Goal: Information Seeking & Learning: Learn about a topic

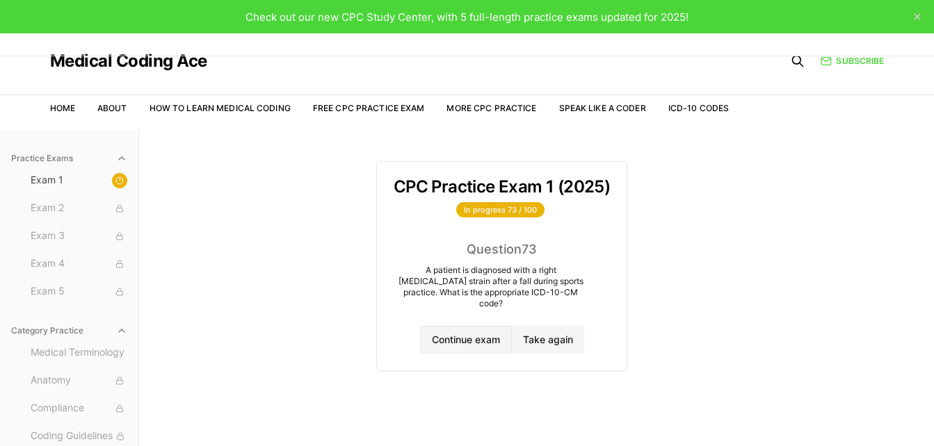
click at [478, 327] on button "Continue exam" at bounding box center [466, 340] width 92 height 28
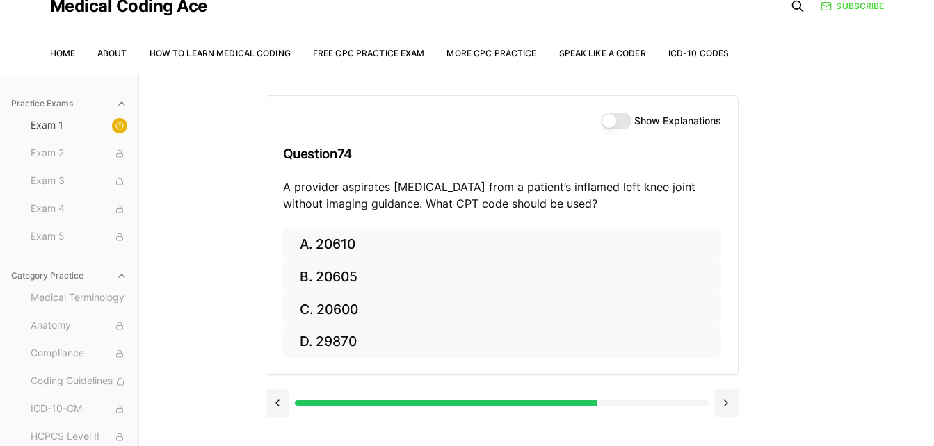
scroll to position [60, 0]
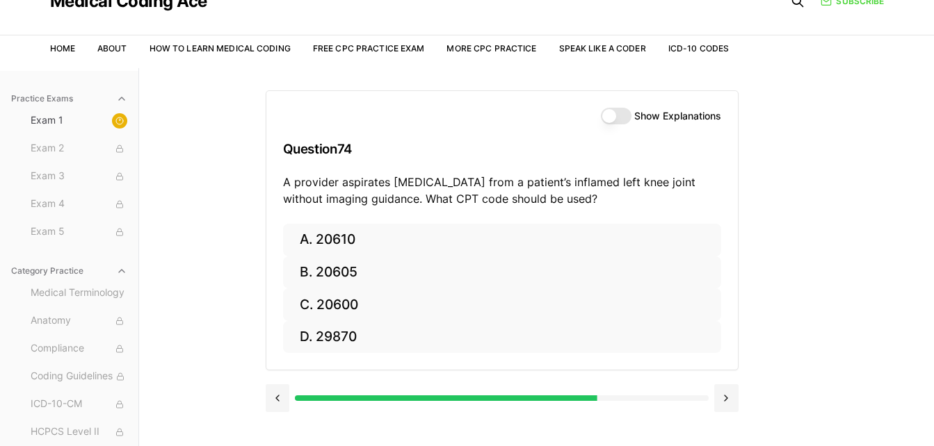
click at [616, 115] on button "Show Explanations" at bounding box center [616, 116] width 31 height 17
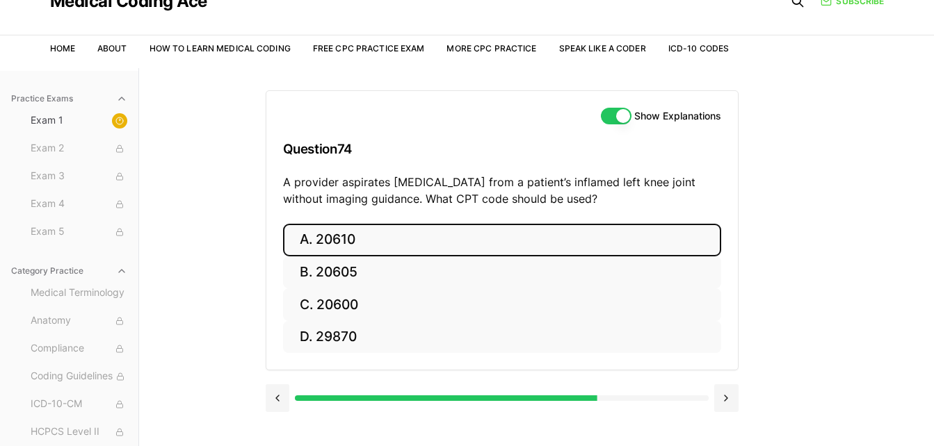
click at [493, 236] on button "A. 20610" at bounding box center [502, 240] width 438 height 33
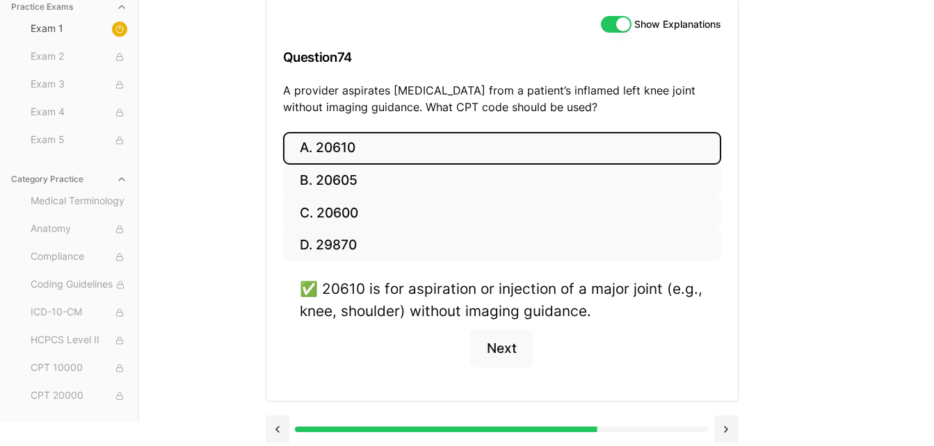
scroll to position [160, 0]
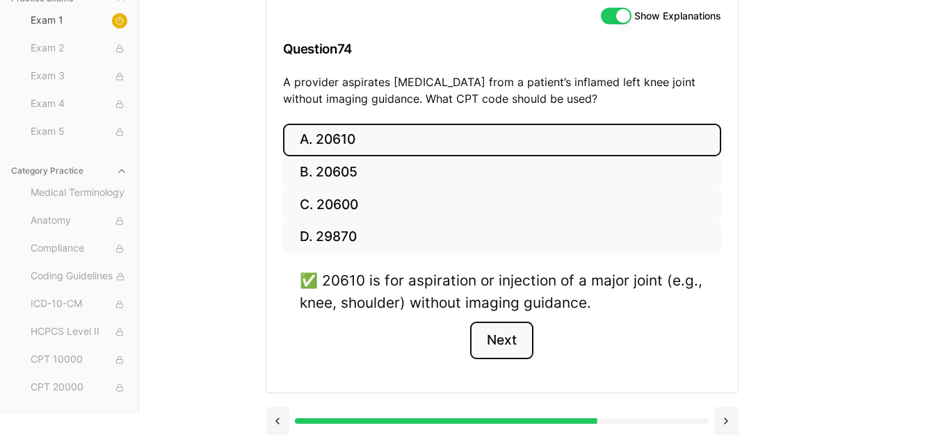
click at [502, 348] on button "Next" at bounding box center [501, 341] width 63 height 38
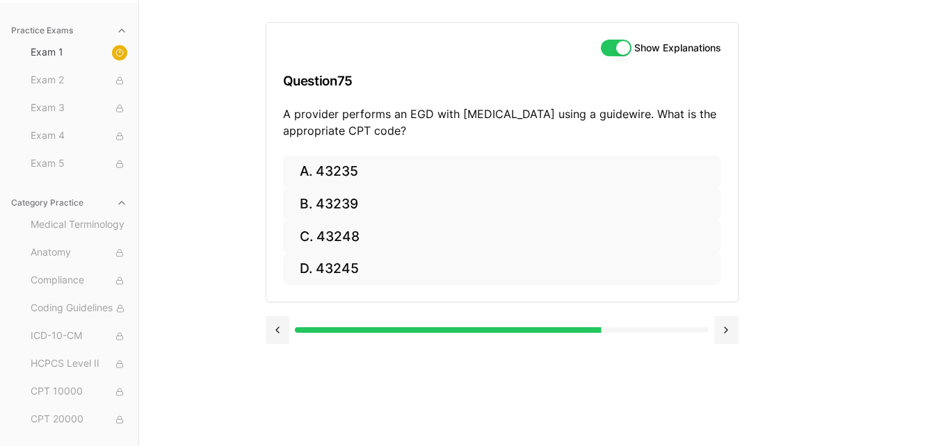
scroll to position [128, 0]
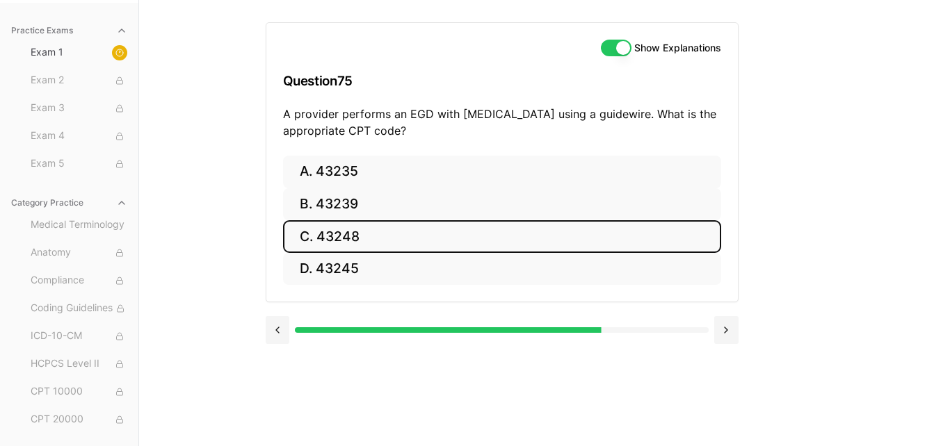
click at [414, 234] on button "C. 43248" at bounding box center [502, 236] width 438 height 33
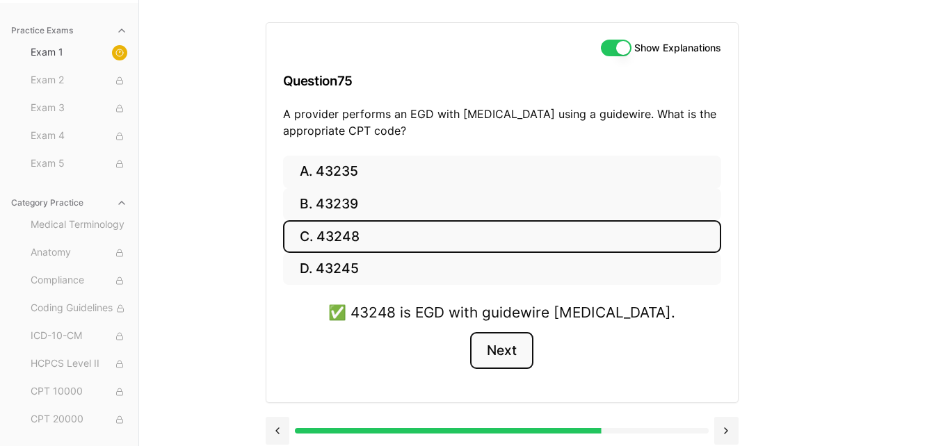
click at [494, 360] on button "Next" at bounding box center [501, 351] width 63 height 38
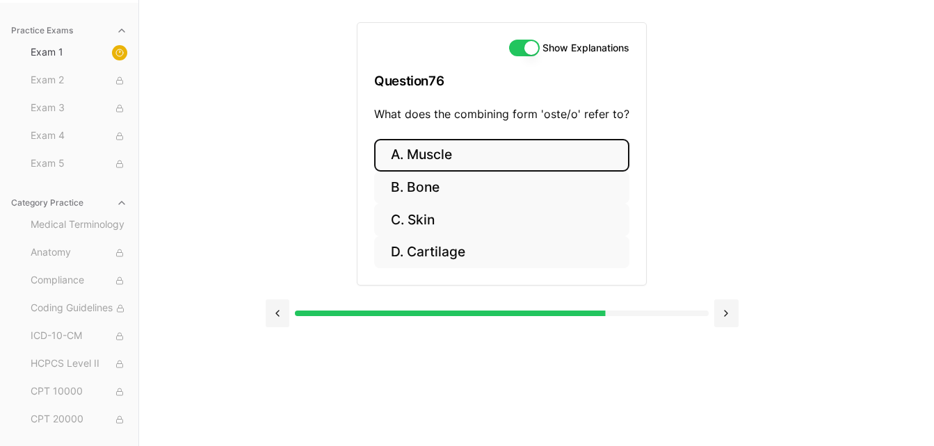
click at [487, 159] on button "A. Muscle" at bounding box center [501, 155] width 255 height 33
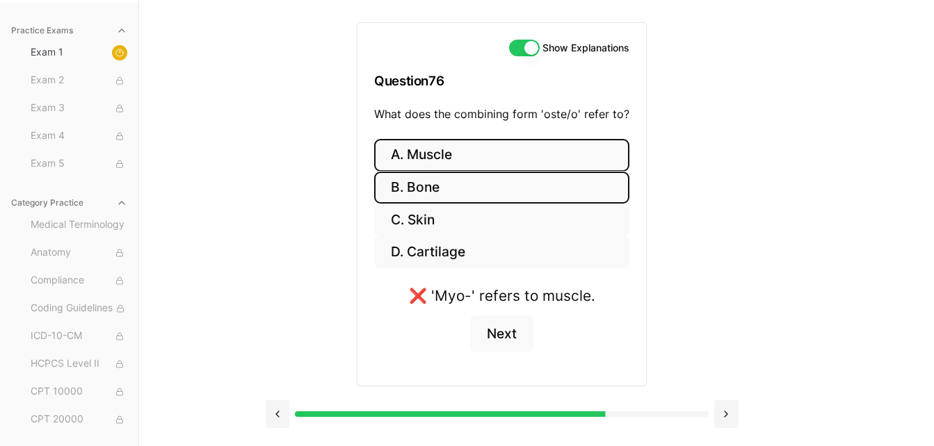
click at [471, 194] on button "B. Bone" at bounding box center [501, 188] width 255 height 33
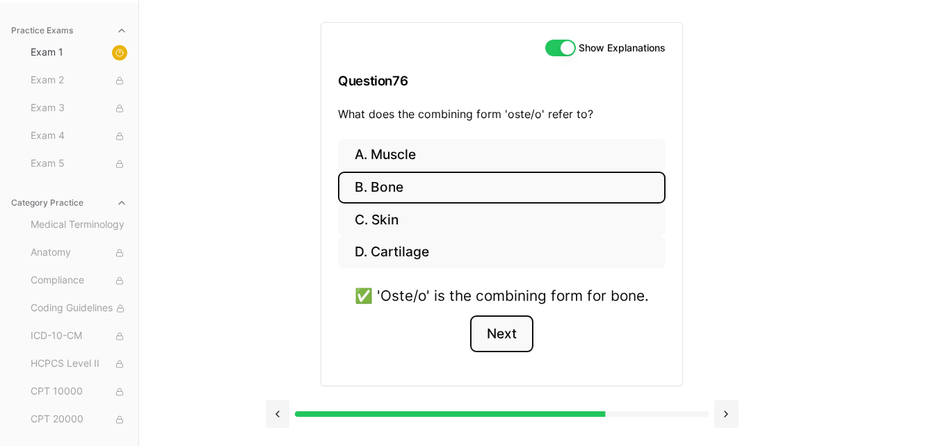
click at [502, 339] on button "Next" at bounding box center [501, 335] width 63 height 38
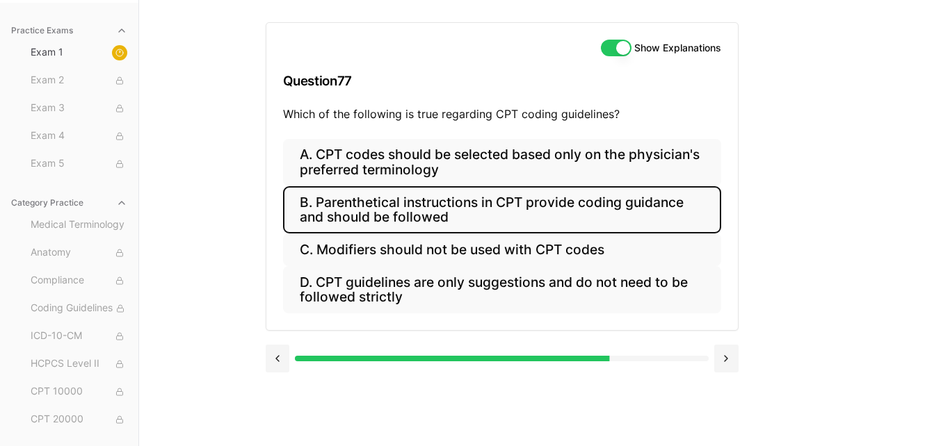
click at [667, 213] on button "B. Parenthetical instructions in CPT provide coding guidance and should be foll…" at bounding box center [502, 209] width 438 height 47
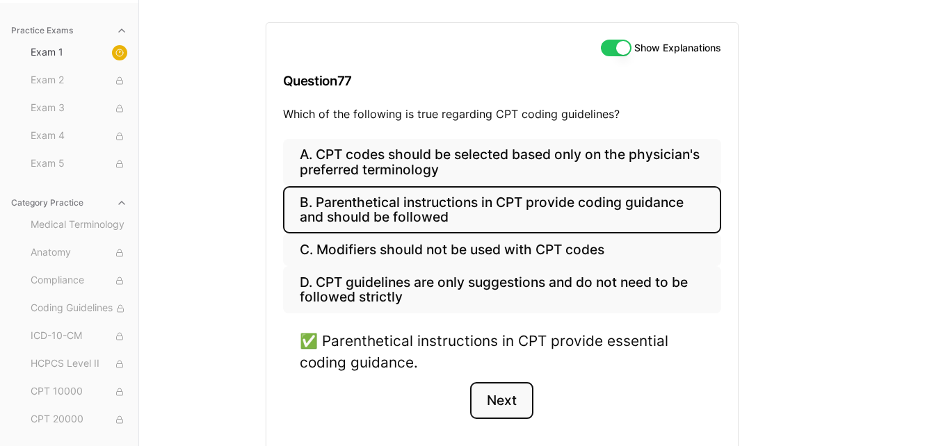
click at [498, 392] on button "Next" at bounding box center [501, 401] width 63 height 38
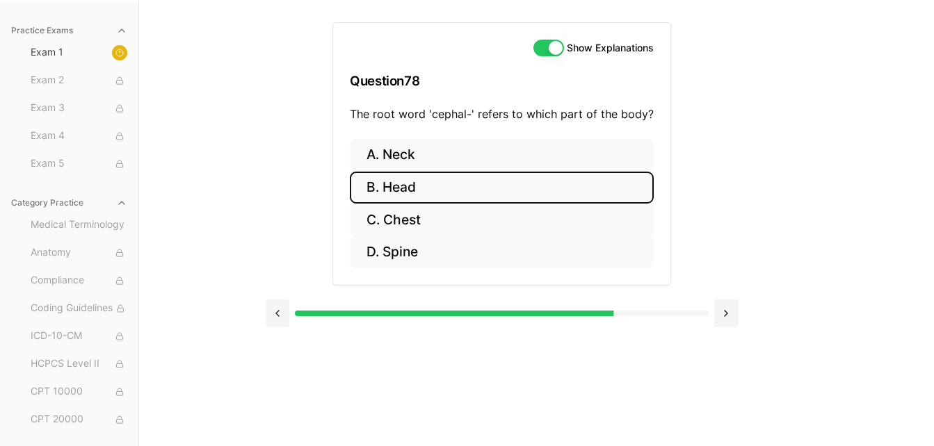
click at [536, 189] on button "B. Head" at bounding box center [502, 188] width 304 height 33
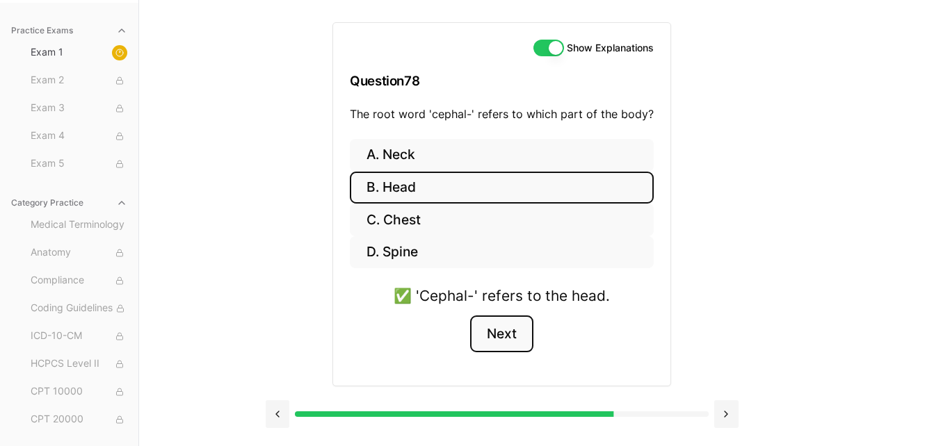
click at [499, 327] on button "Next" at bounding box center [501, 335] width 63 height 38
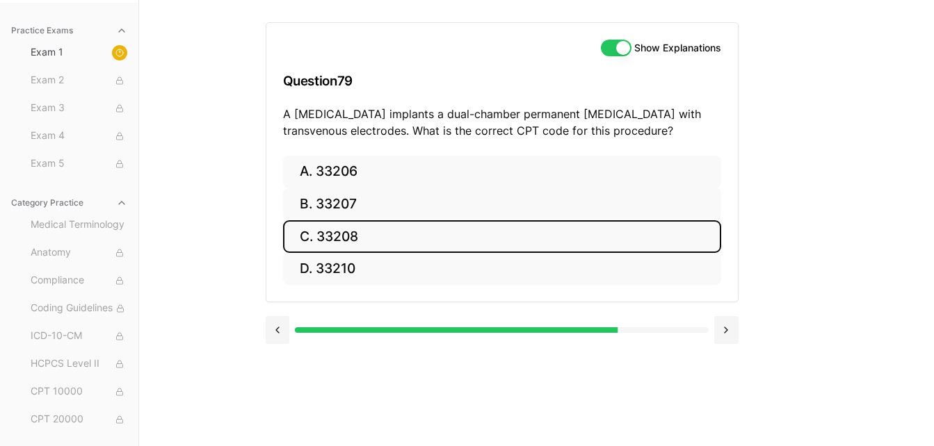
click at [476, 240] on button "C. 33208" at bounding box center [502, 236] width 438 height 33
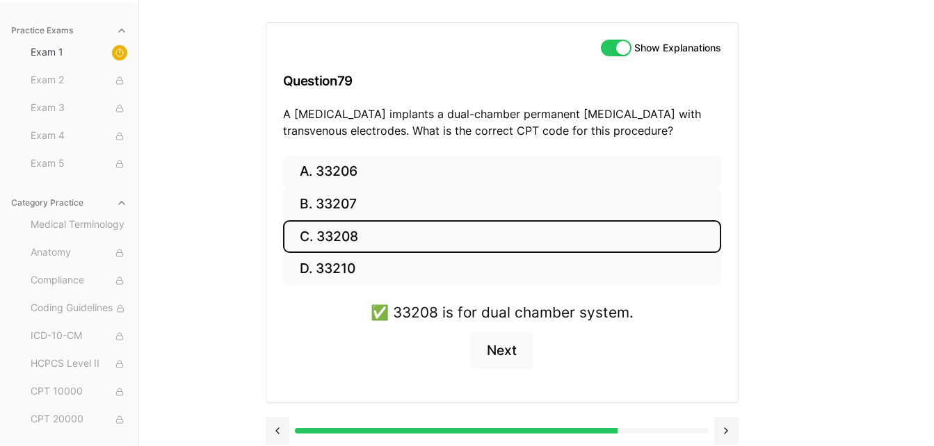
scroll to position [138, 0]
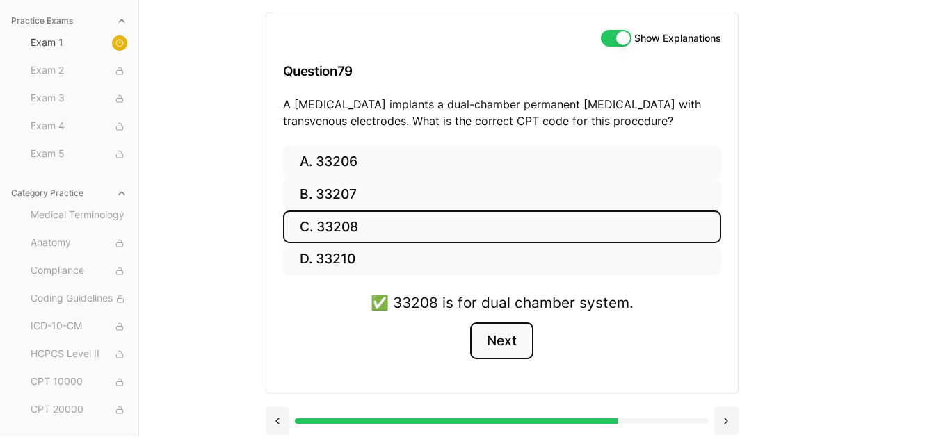
click at [518, 343] on button "Next" at bounding box center [501, 342] width 63 height 38
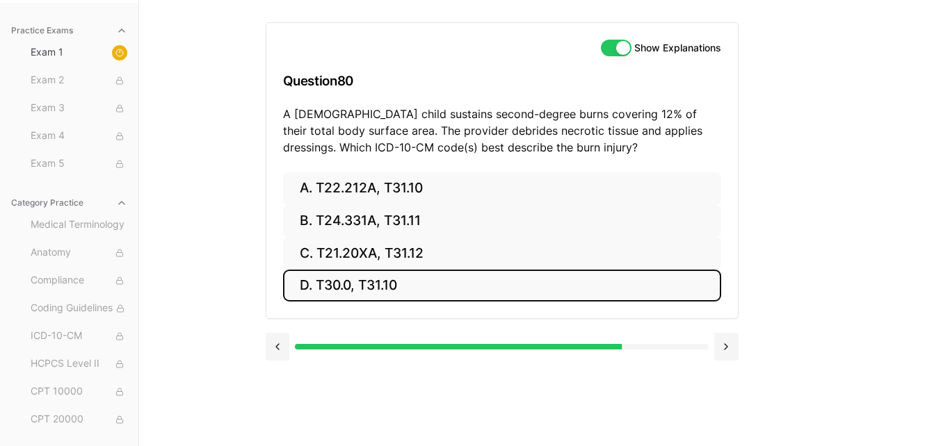
click at [384, 286] on button "D. T30.0, T31.10" at bounding box center [502, 286] width 438 height 33
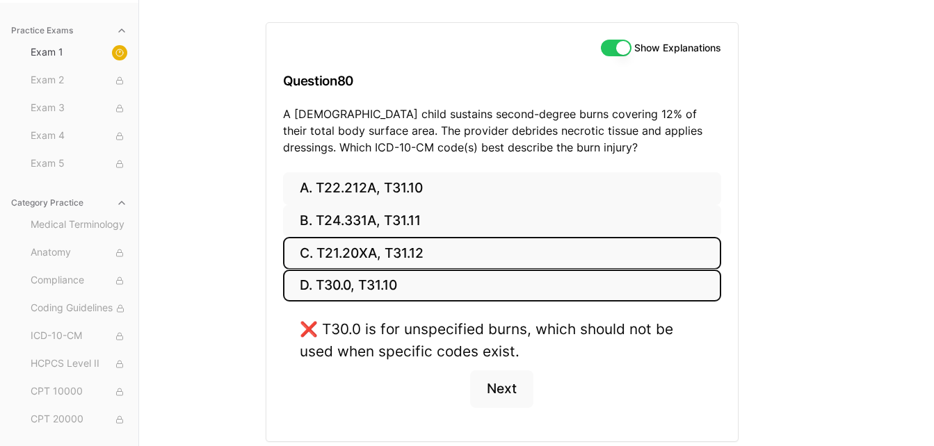
click at [431, 258] on button "C. T21.20XA, T31.12" at bounding box center [502, 253] width 438 height 33
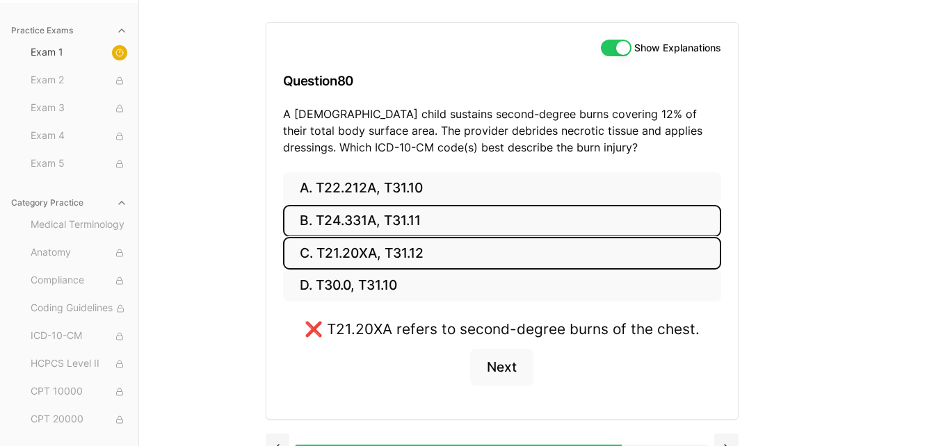
click at [444, 222] on button "B. T24.331A, T31.11" at bounding box center [502, 221] width 438 height 33
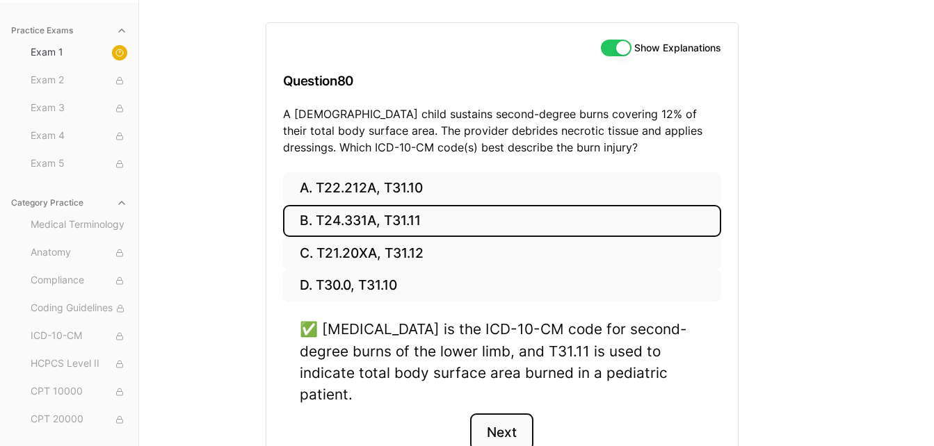
click at [505, 414] on button "Next" at bounding box center [501, 433] width 63 height 38
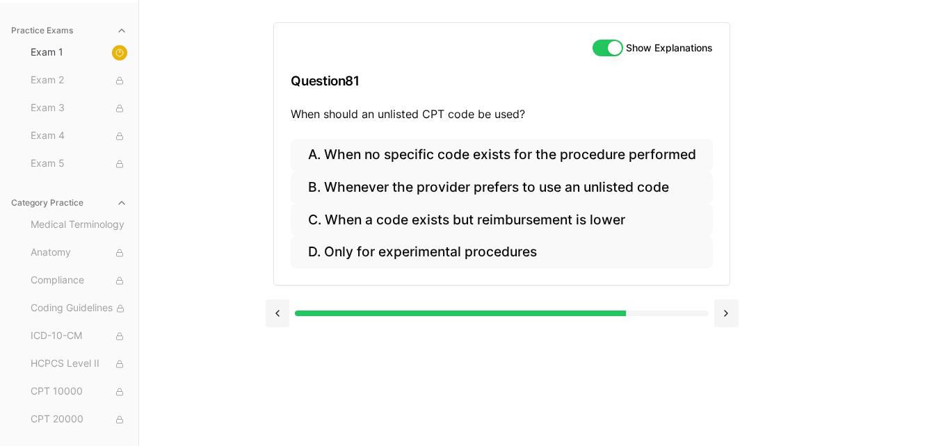
click at [505, 414] on div "Show Explanations Question 81 When should an unlisted CPT code be used? A. When…" at bounding box center [537, 223] width 542 height 446
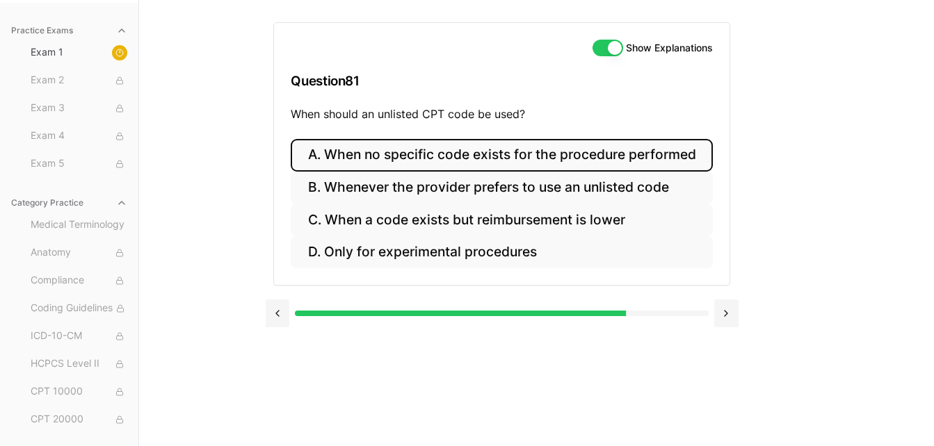
click at [623, 165] on button "A. When no specific code exists for the procedure performed" at bounding box center [501, 155] width 421 height 33
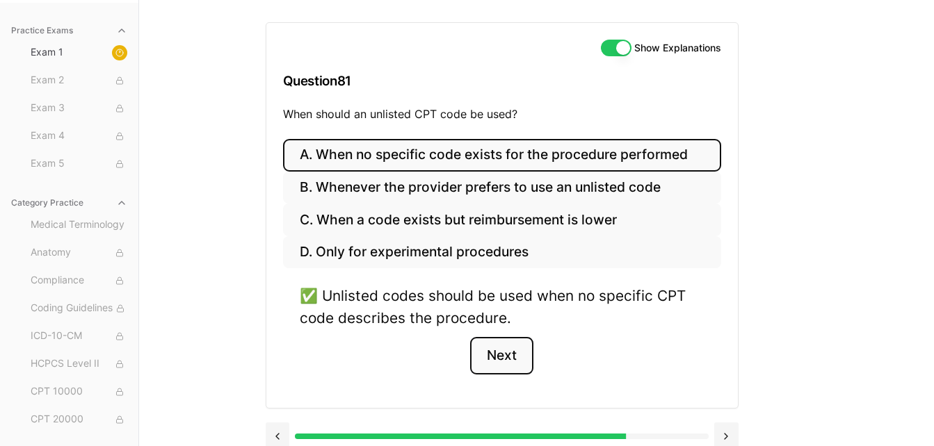
click at [505, 363] on button "Next" at bounding box center [501, 356] width 63 height 38
